Goal: Submit feedback/report problem

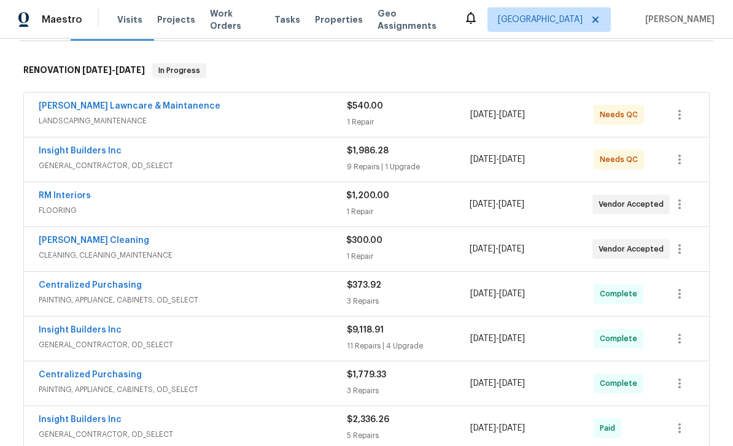
scroll to position [184, 0]
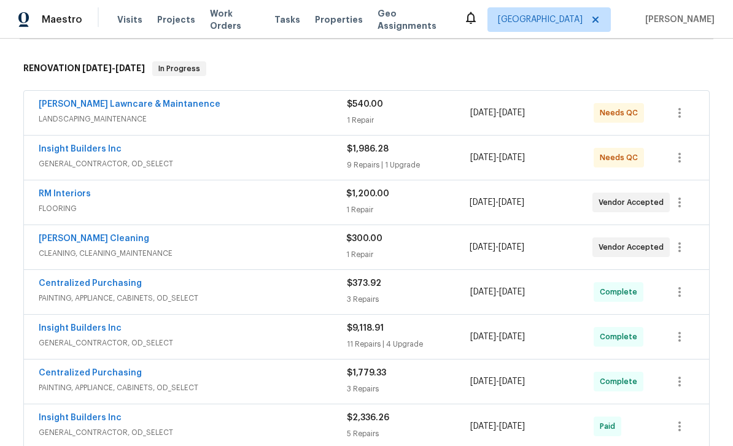
click at [149, 258] on span "CLEANING, CLEANING_MAINTENANCE" at bounding box center [193, 253] width 308 height 12
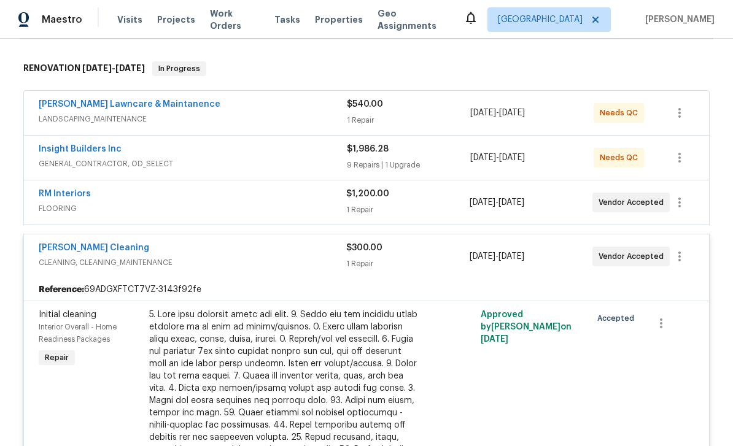
click at [91, 251] on link "[PERSON_NAME] Cleaning" at bounding box center [94, 248] width 111 height 9
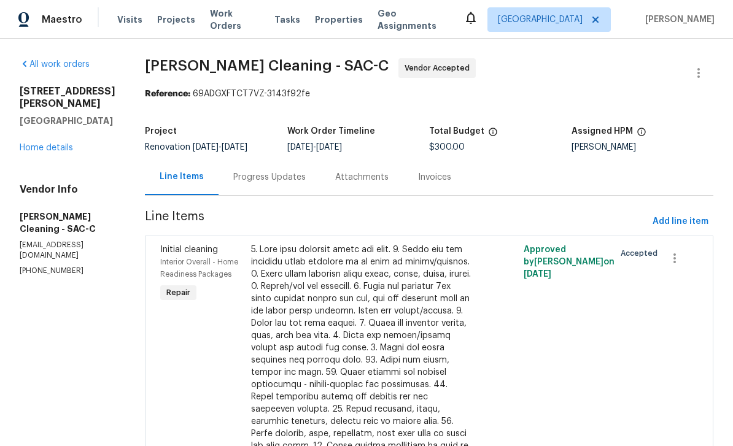
click at [281, 177] on div "Progress Updates" at bounding box center [269, 177] width 72 height 12
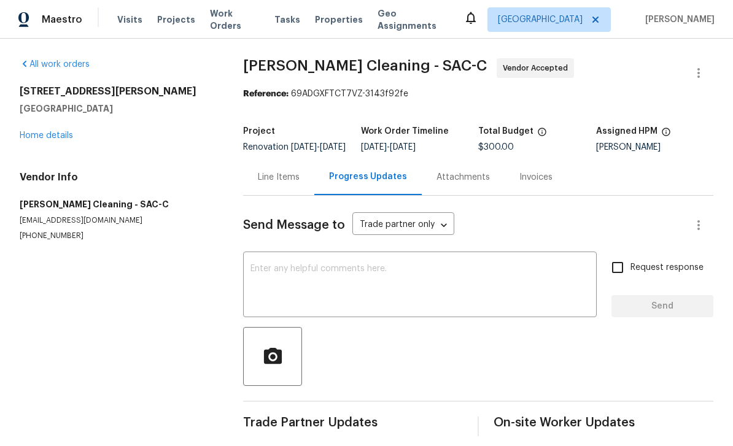
click at [384, 305] on textarea at bounding box center [420, 286] width 339 height 43
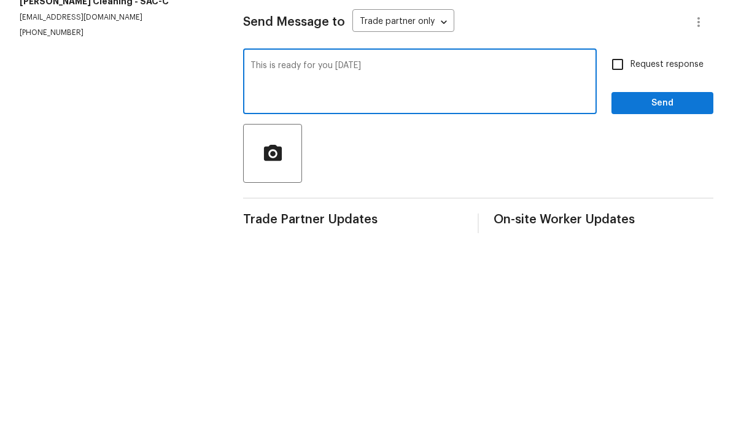
type textarea "This is ready for you on Wednesday"
click at [676, 299] on span "Send" at bounding box center [662, 306] width 82 height 15
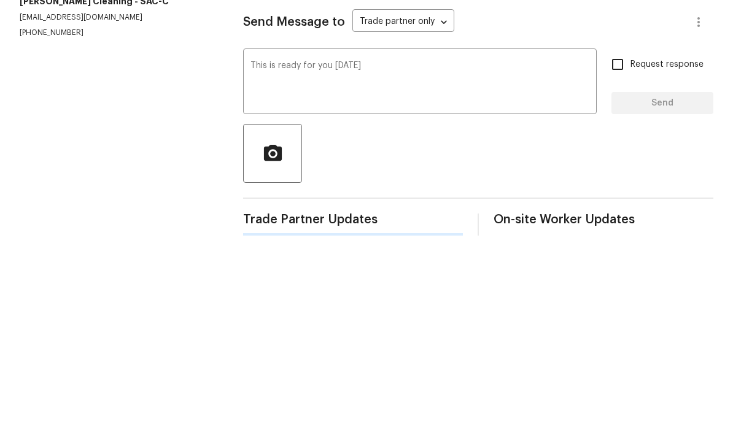
scroll to position [19, 0]
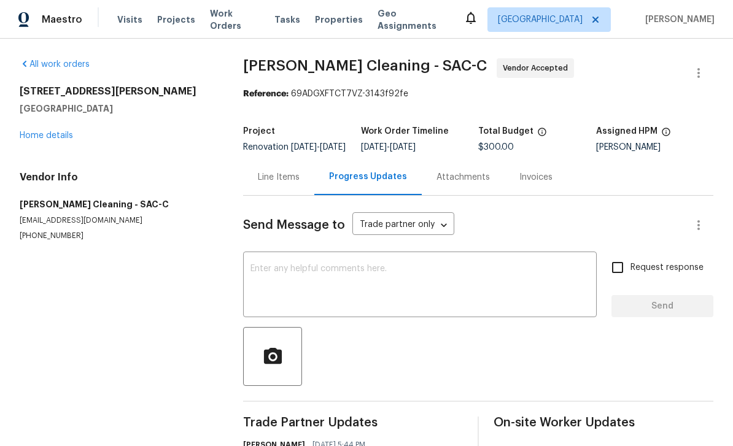
click at [63, 131] on link "Home details" at bounding box center [46, 135] width 53 height 9
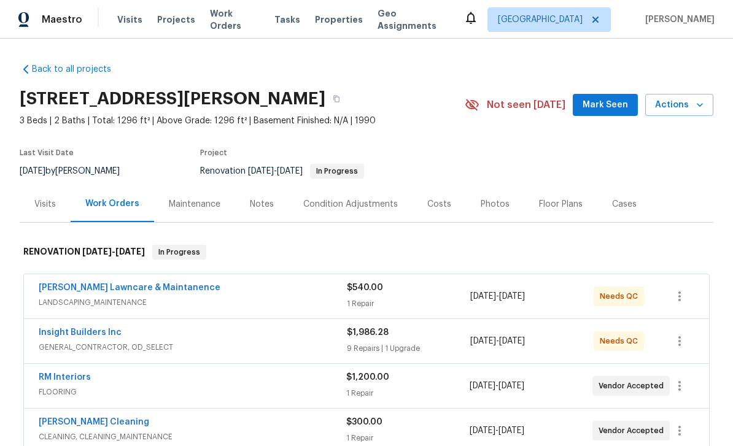
click at [265, 282] on div "[PERSON_NAME] Lawncare & Maintanence" at bounding box center [193, 289] width 308 height 15
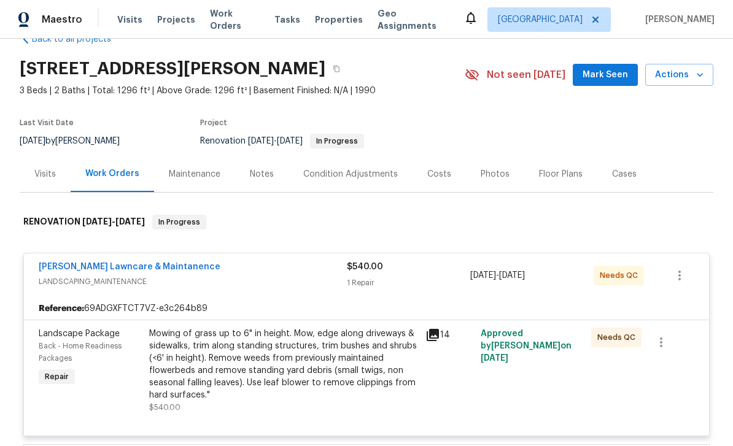
scroll to position [70, 0]
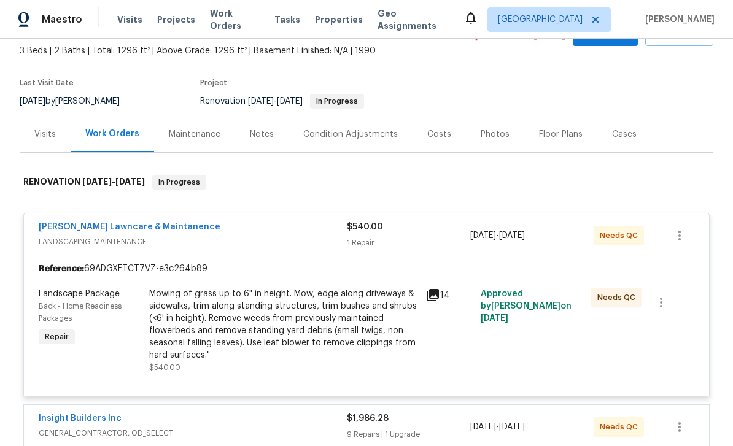
click at [438, 289] on icon at bounding box center [433, 295] width 12 height 12
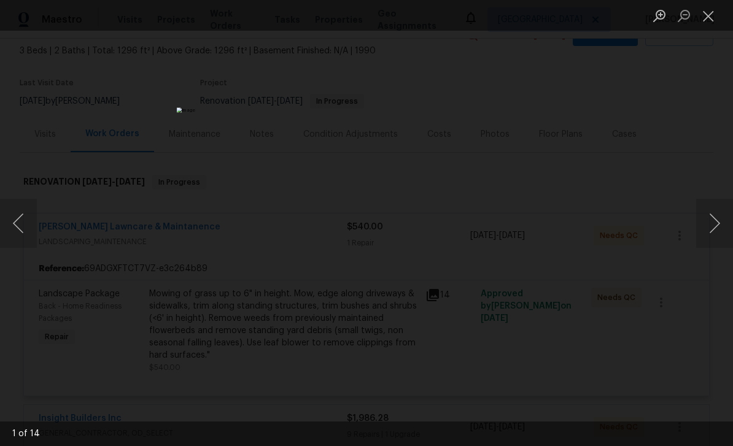
click at [712, 222] on button "Next image" at bounding box center [714, 223] width 37 height 49
click at [713, 226] on button "Next image" at bounding box center [714, 223] width 37 height 49
click at [711, 224] on button "Next image" at bounding box center [714, 223] width 37 height 49
click at [712, 220] on button "Next image" at bounding box center [714, 223] width 37 height 49
click at [712, 214] on button "Next image" at bounding box center [714, 223] width 37 height 49
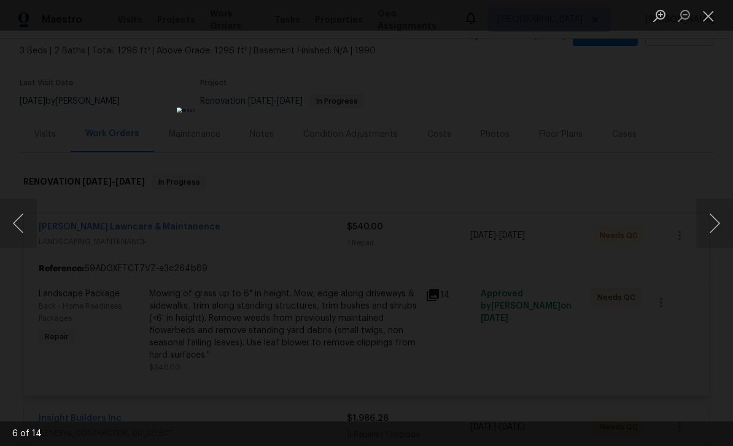
click at [712, 216] on button "Next image" at bounding box center [714, 223] width 37 height 49
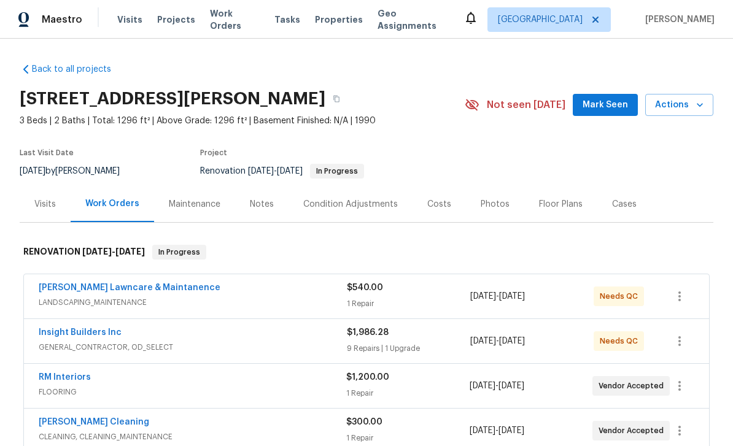
click at [700, 103] on icon "button" at bounding box center [700, 105] width 12 height 12
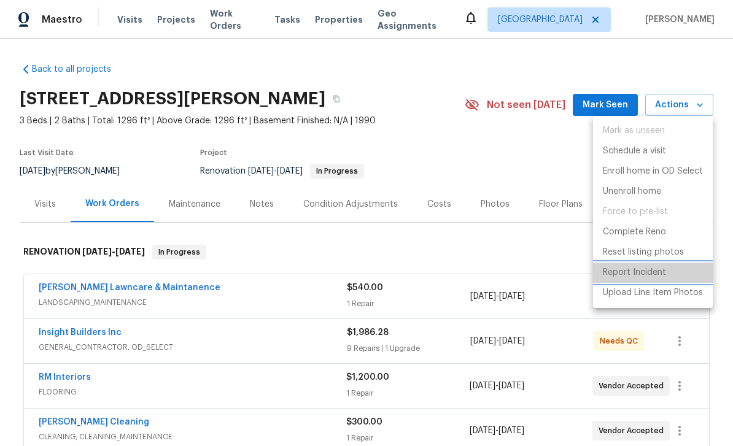
click at [637, 274] on p "Report Incident" at bounding box center [634, 273] width 63 height 13
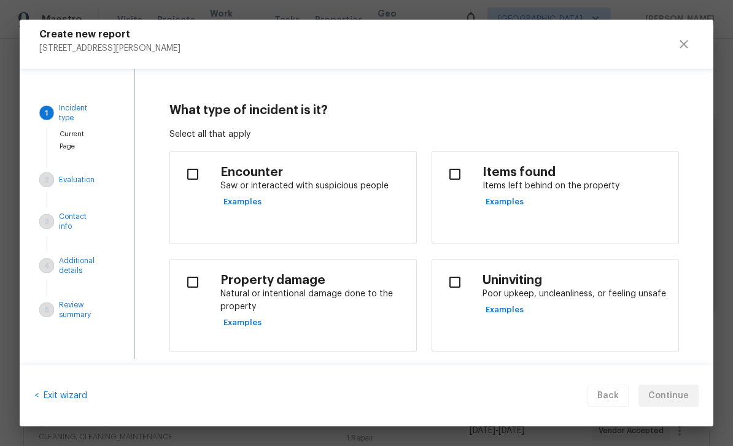
click at [198, 287] on input "checkbox" at bounding box center [193, 283] width 26 height 26
checkbox input "true"
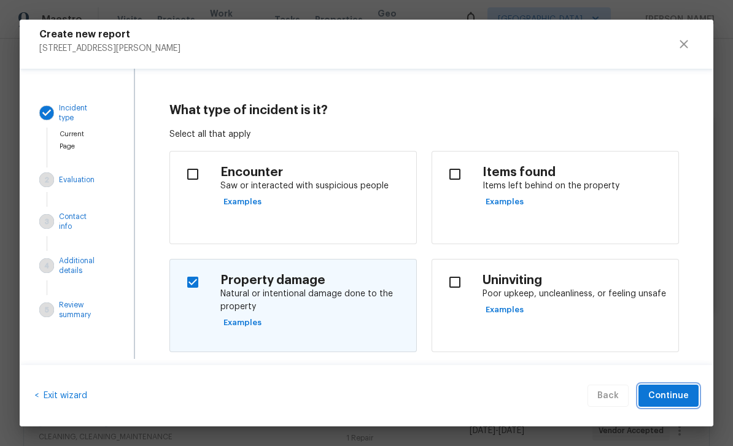
click at [672, 402] on span "Continue" at bounding box center [668, 396] width 41 height 15
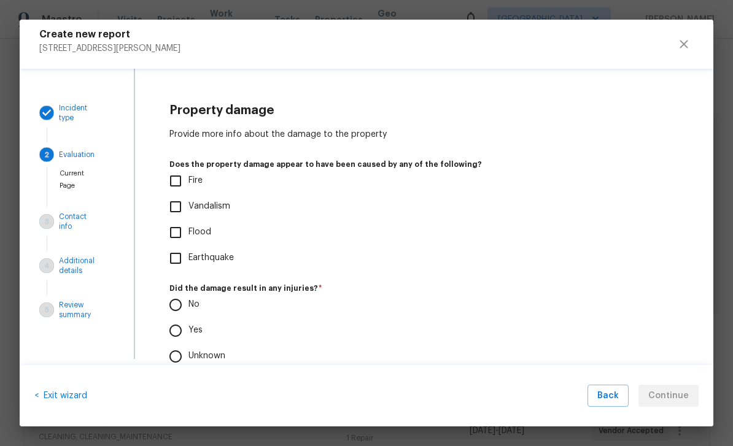
click at [178, 216] on input "Vandalism" at bounding box center [176, 207] width 26 height 26
checkbox input "true"
click at [173, 305] on input "No" at bounding box center [176, 305] width 26 height 26
radio input "true"
click at [182, 357] on input "Unknown" at bounding box center [176, 357] width 26 height 26
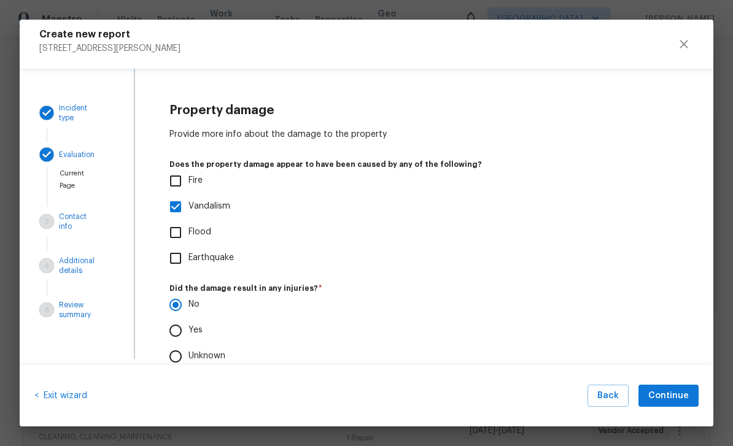
radio input "true"
click at [674, 403] on span "Continue" at bounding box center [668, 396] width 41 height 15
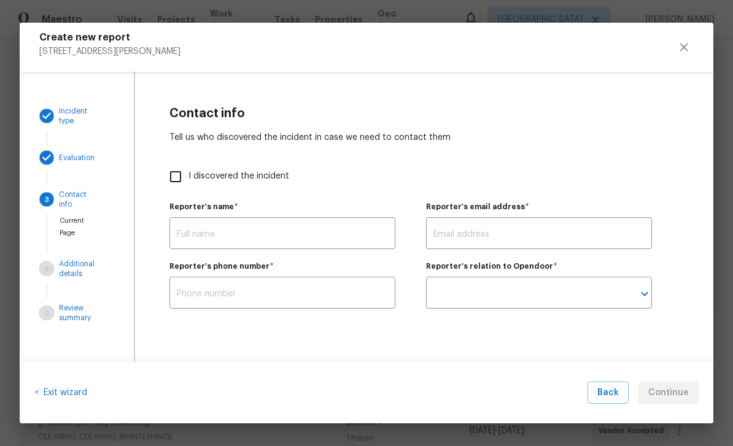
click at [178, 185] on input "I discovered the incident" at bounding box center [176, 177] width 26 height 26
checkbox input "true"
type input "[PERSON_NAME]"
type input "[PERSON_NAME][EMAIL_ADDRESS][DOMAIN_NAME]"
type input "Opendoor employee"
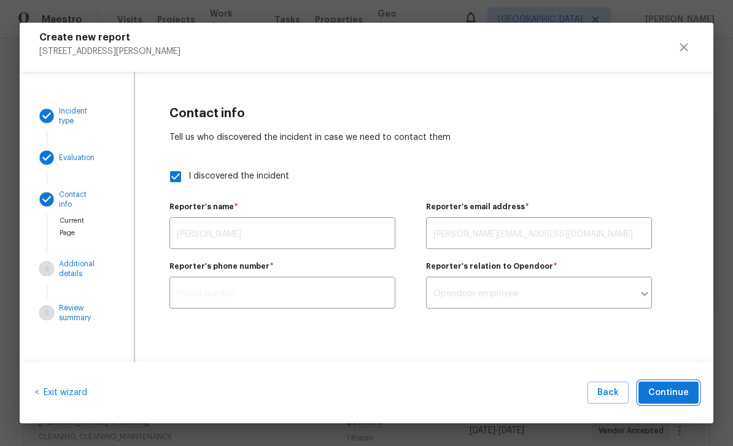
click at [680, 394] on span "Continue" at bounding box center [668, 393] width 41 height 15
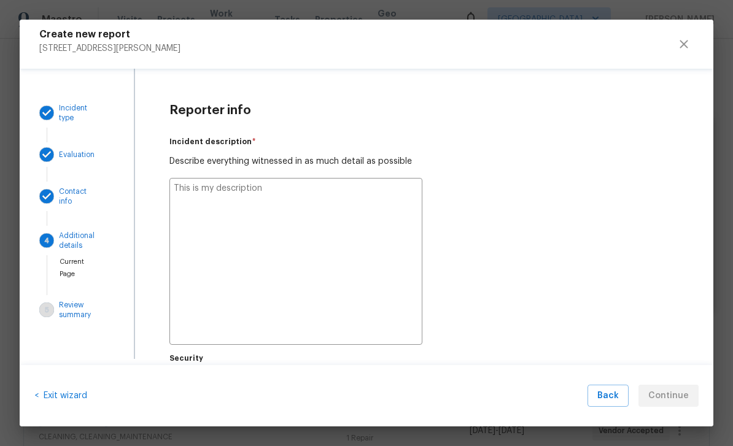
click at [265, 232] on textarea at bounding box center [295, 261] width 253 height 167
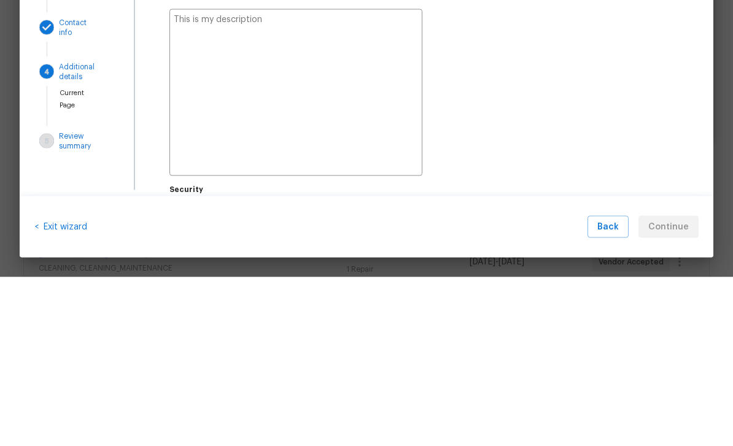
type textarea "My"
type textarea "x"
type textarea "My contractors"
type textarea "x"
type textarea "My contractors arrived"
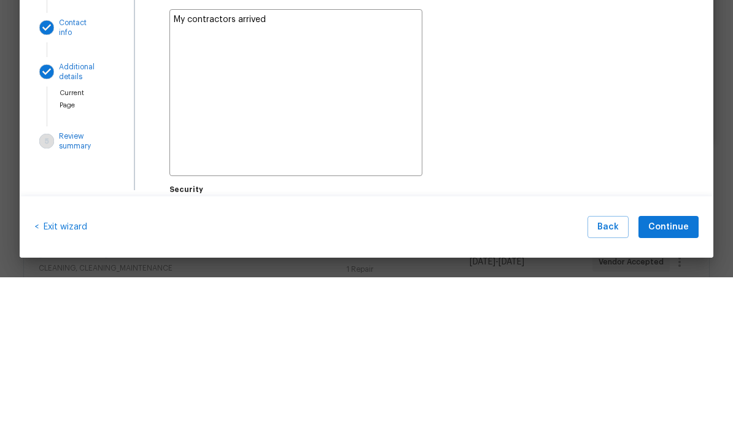
type textarea "x"
type textarea "My contractors arrived and"
type textarea "x"
type textarea "My contractors arrived and mentioned that"
type textarea "x"
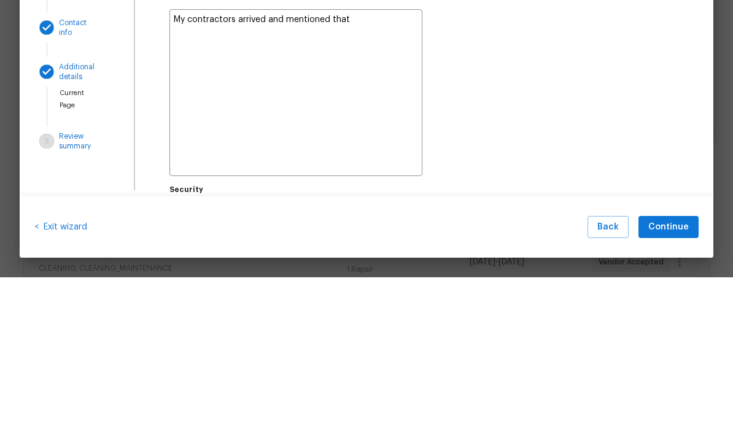
type textarea "My contractors arrived and mentioned that the"
type textarea "x"
type textarea "My contractors arrived and mentioned that the garage"
type textarea "x"
type textarea "My contractors arrived and mentioned that the garage door"
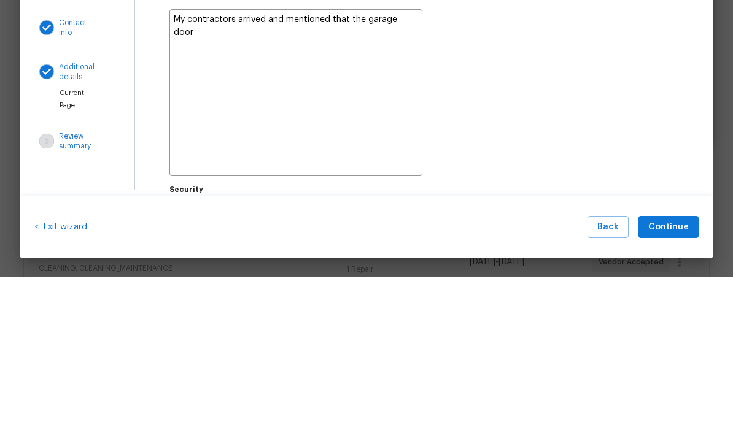
type textarea "x"
type textarea "My contractors arrived and mentioned that the garage door was"
type textarea "x"
type textarea "My contractors arrived and mentioned that the garage door was popped"
type textarea "x"
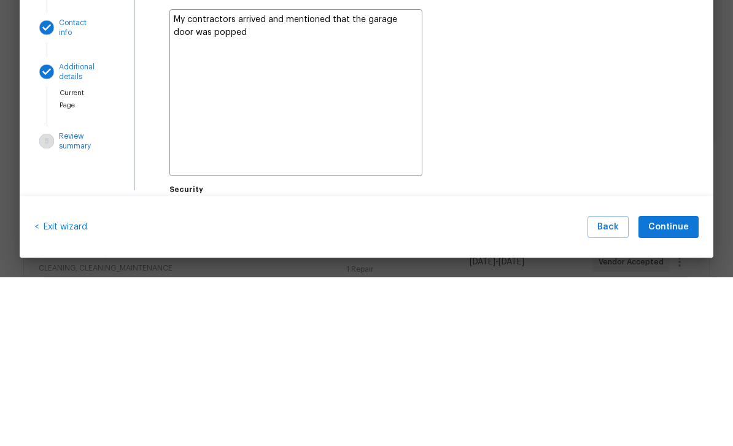
type textarea "My contractors arrived and mentioned that the garage door was popped off"
type textarea "x"
type textarea "My contractors arrived and mentioned that the garage door was popped off one of…"
type textarea "x"
type textarea "My contractors arrived and mentioned that the garage door was popped off one of…"
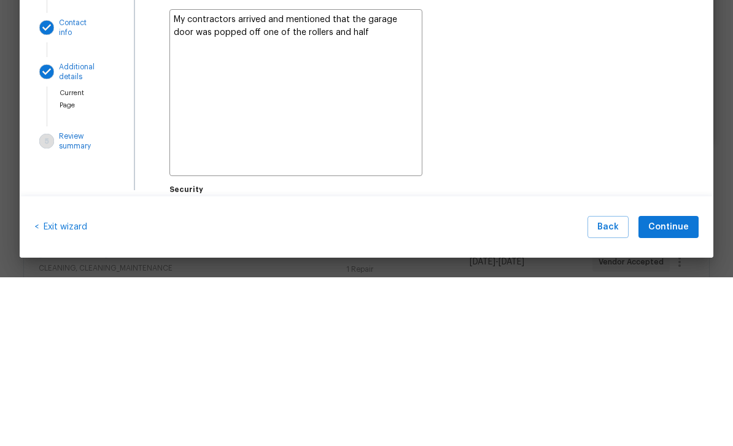
type textarea "x"
type textarea "My contractors arrived and mentioned that the garage door was popped off one of…"
type textarea "x"
type textarea "My contractors arrived and mentioned that the garage door was popped off one of…"
type textarea "x"
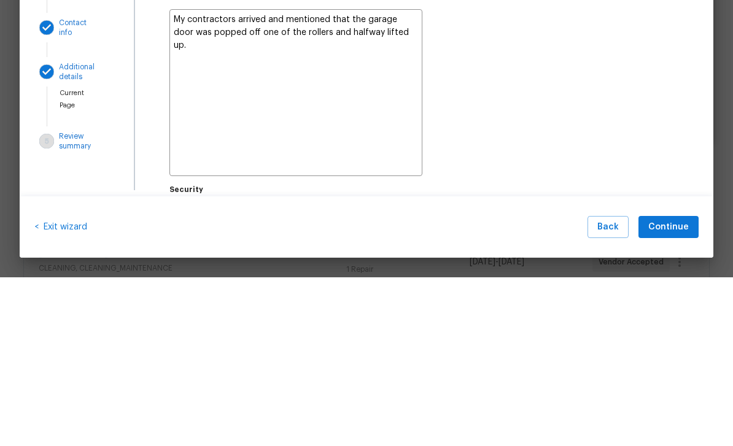
type textarea "My contractors arrived and mentioned that the garage door was popped off one of…"
type textarea "x"
type textarea "My contractors arrived and mentioned that the garage door was popped off one of…"
type textarea "x"
type textarea "My contractors arrived and mentioned that the garage door was popped off one of…"
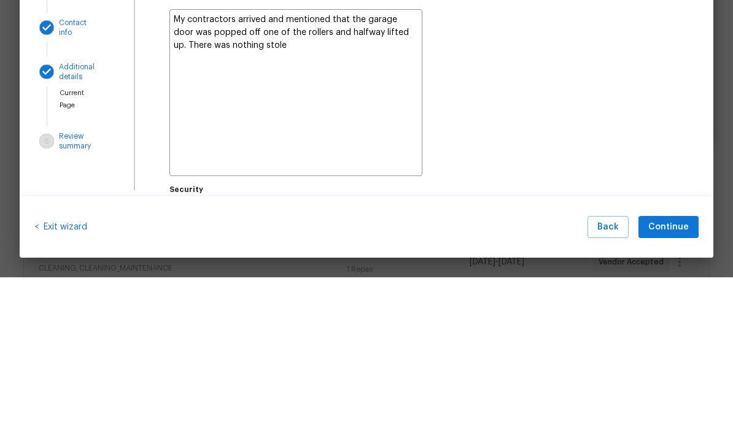
type textarea "x"
type textarea "My contractors arrived and mentioned that the garage door was popped off one of…"
type textarea "x"
type textarea "My contractors arrived and mentioned that the garage door was popped off one of…"
type textarea "x"
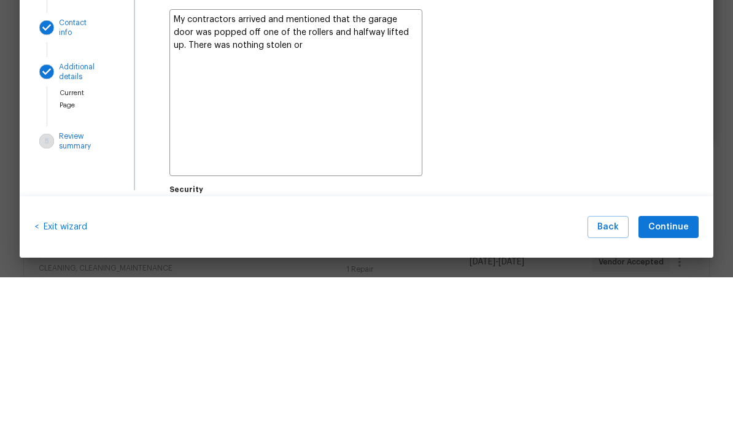
type textarea "My contractors arrived and mentioned that the garage door was popped off one of…"
type textarea "x"
type textarea "My contractors arrived and mentioned that the garage door was popped off one of…"
type textarea "x"
type textarea "My contractors arrived and mentioned that the garage door was popped off one of…"
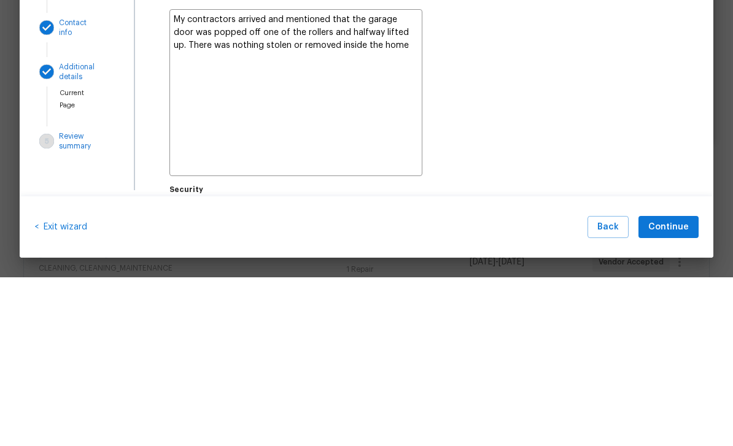
type textarea "x"
type textarea "My contractors arrived and mentioned that the garage door was popped off one of…"
type textarea "x"
type textarea "My contractors arrived and mentioned that the garage door was popped off one of…"
type textarea "x"
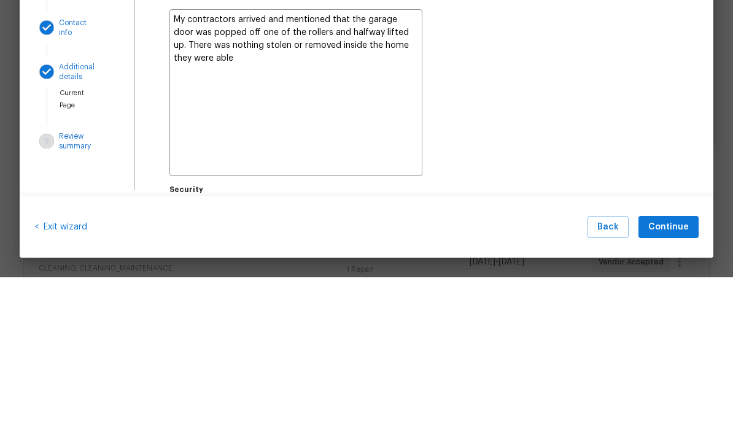
type textarea "My contractors arrived and mentioned that the garage door was popped off one of…"
type textarea "x"
type textarea "My contractors arrived and mentioned that the garage door was popped off one of…"
type textarea "x"
type textarea "My contractors arrived and mentioned that the garage door was popped off one of…"
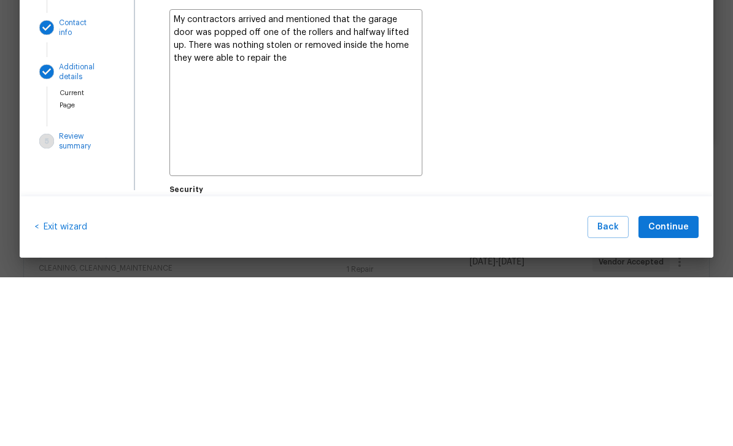
type textarea "x"
type textarea "My contractors arrived and mentioned that the garage door was popped off one of…"
type textarea "x"
type textarea "My contractors arrived and mentioned that the garage door was popped off one of…"
type textarea "x"
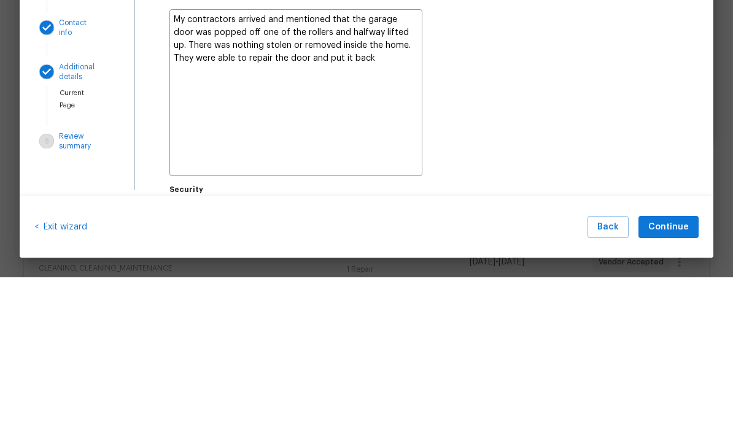
type textarea "My contractors arrived and mentioned that the garage door was popped off one of…"
type textarea "x"
type textarea "My contractors arrived and mentioned that the garage door was popped off one of…"
click at [469, 126] on div "Incident description   * Describe everything witnessed in as much detail as pos…" at bounding box center [424, 236] width 513 height 220
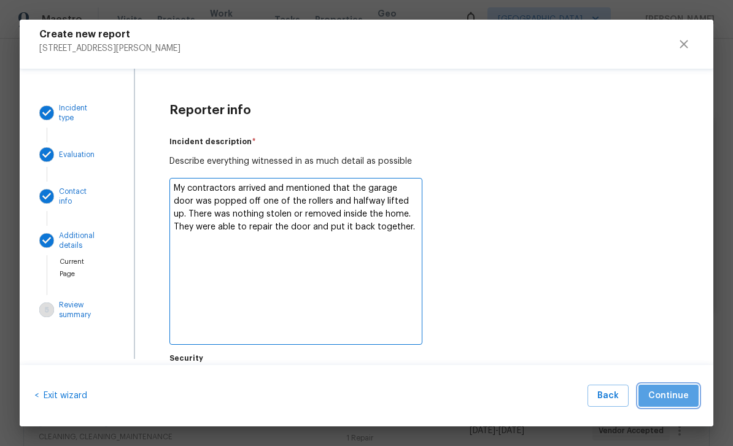
click at [682, 402] on span "Continue" at bounding box center [668, 396] width 41 height 15
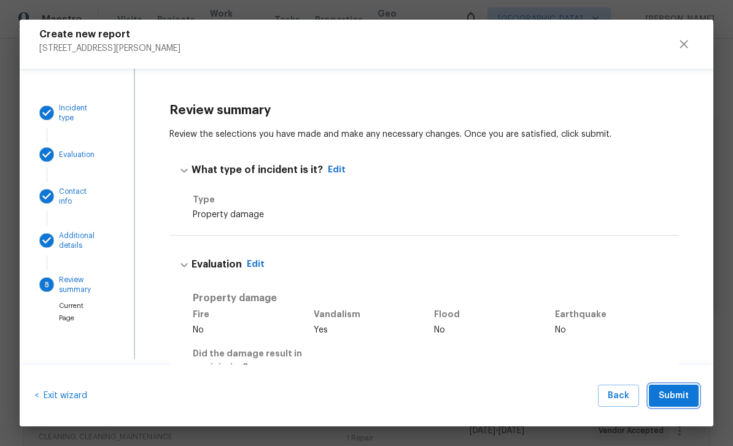
click at [677, 395] on span "Submit" at bounding box center [674, 396] width 30 height 15
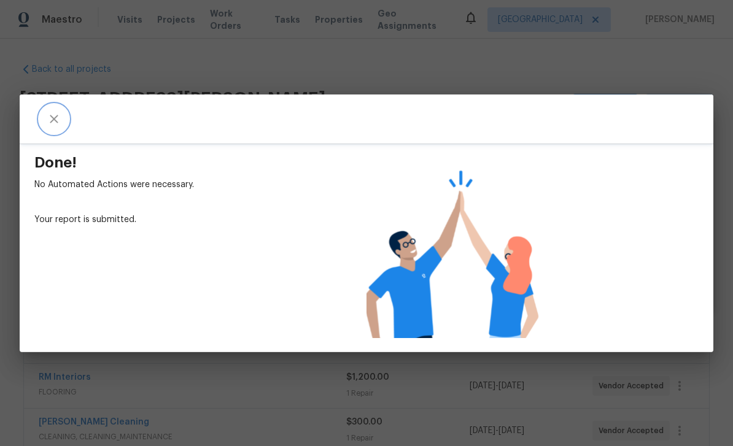
click at [53, 126] on button "close" at bounding box center [53, 118] width 29 height 29
